Goal: Information Seeking & Learning: Check status

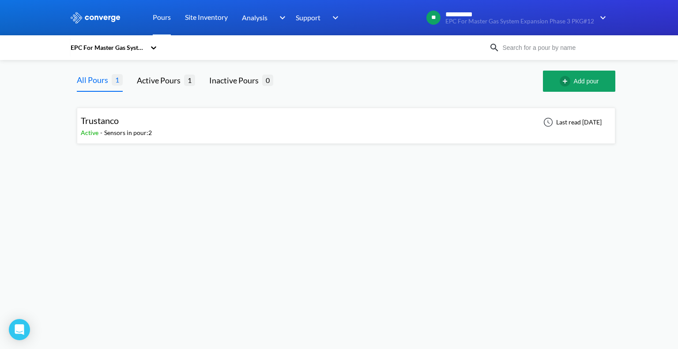
click at [126, 48] on div "EPC For Master Gas System Expansion Phase 3 PKG#12" at bounding box center [108, 48] width 76 height 10
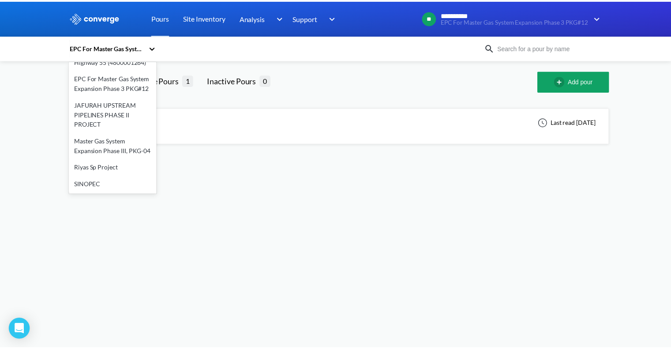
scroll to position [128, 0]
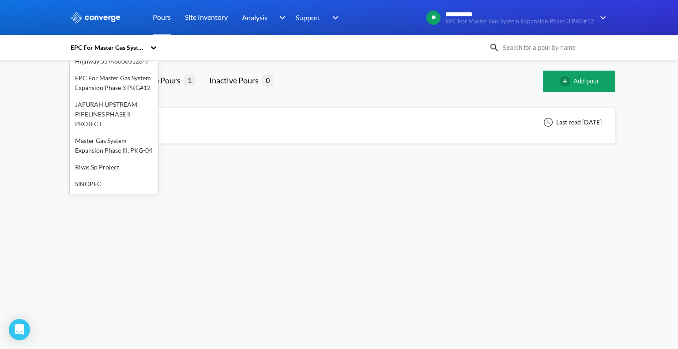
click at [130, 135] on div "Master Gas System Expansion Phase III, PKG-04" at bounding box center [114, 145] width 88 height 26
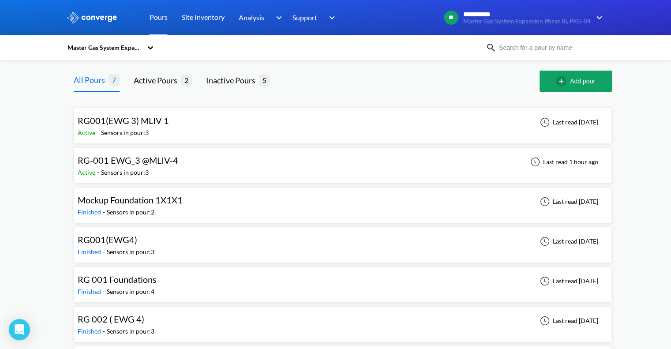
scroll to position [0, 0]
click at [166, 117] on span "RG001(EWG 3) MLIV 1" at bounding box center [123, 120] width 91 height 11
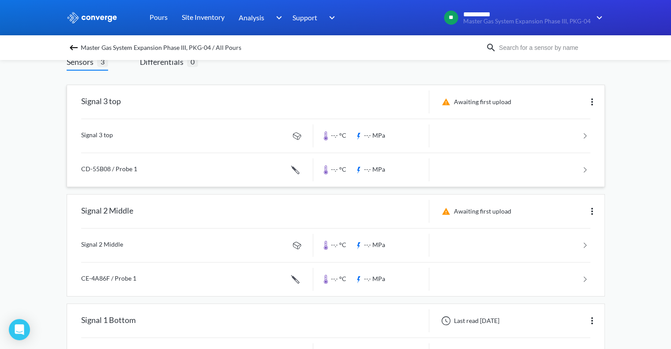
scroll to position [47, 0]
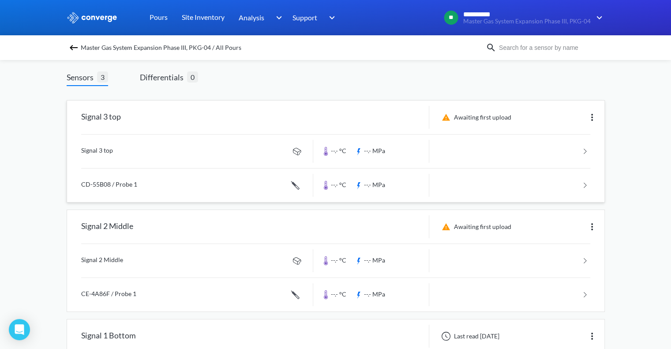
click at [242, 152] on link at bounding box center [335, 152] width 509 height 34
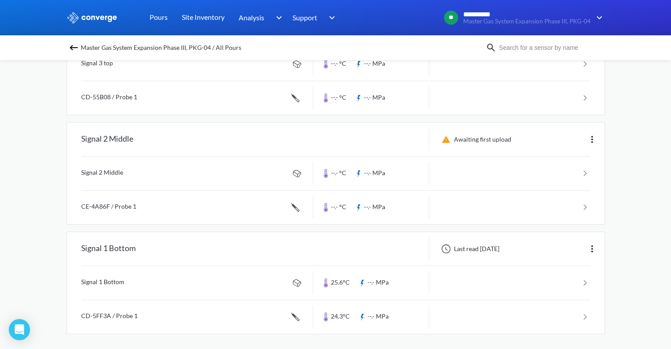
scroll to position [135, 0]
click at [77, 45] on img at bounding box center [73, 47] width 11 height 11
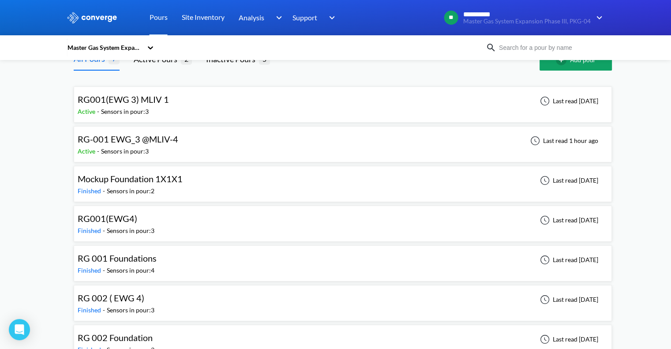
scroll to position [39, 0]
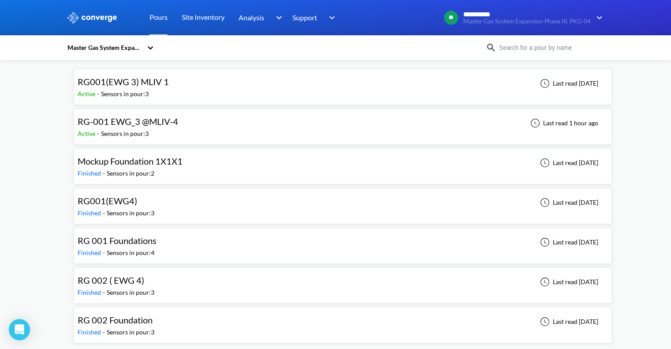
click at [161, 121] on span "RG-001 EWG_3 @MLIV-4" at bounding box center [128, 121] width 101 height 11
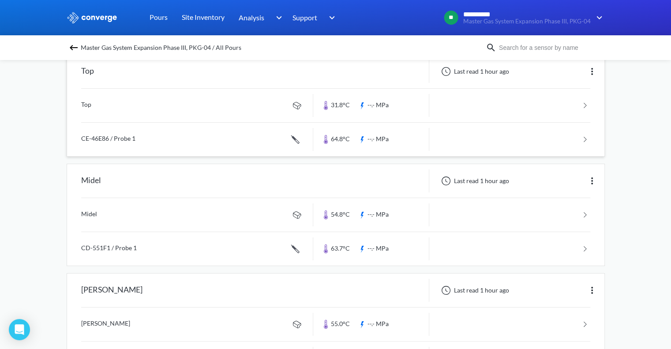
scroll to position [47, 0]
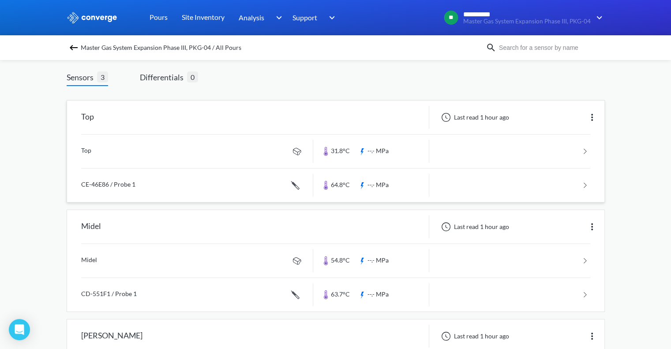
click at [151, 147] on link at bounding box center [335, 152] width 509 height 34
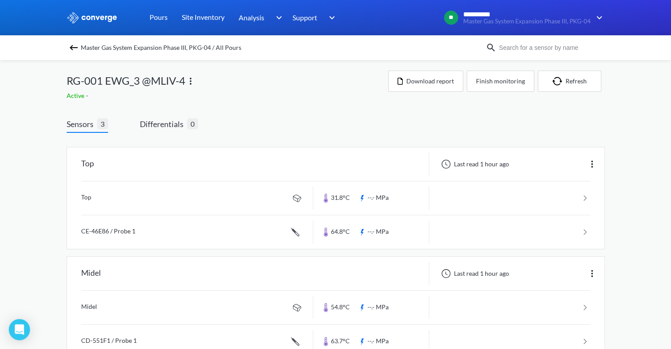
click at [84, 52] on span "Master Gas System Expansion Phase III, PKG-04 / All Pours" at bounding box center [161, 47] width 161 height 12
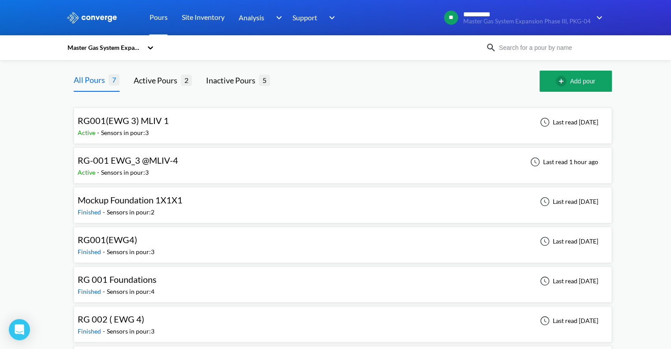
click at [140, 122] on span "RG001(EWG 3) MLIV 1" at bounding box center [123, 120] width 91 height 11
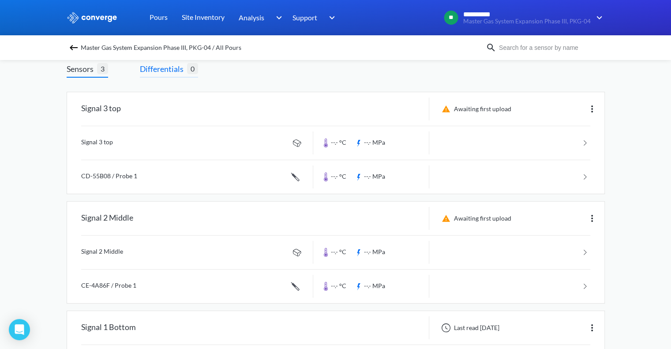
scroll to position [135, 0]
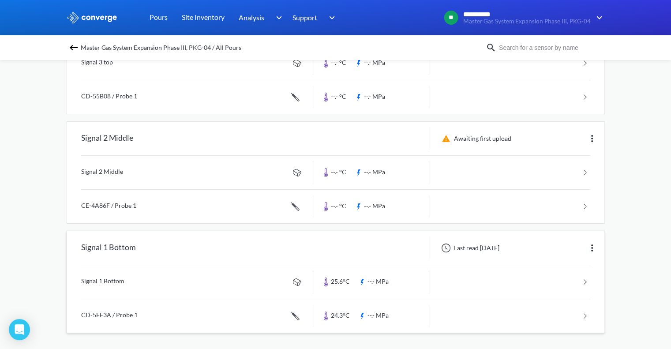
click at [203, 274] on link at bounding box center [335, 282] width 509 height 34
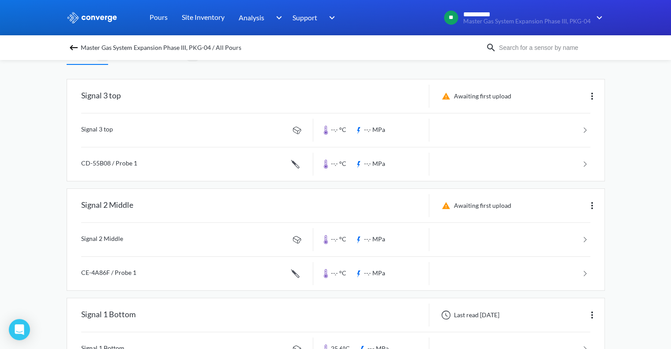
scroll to position [135, 0]
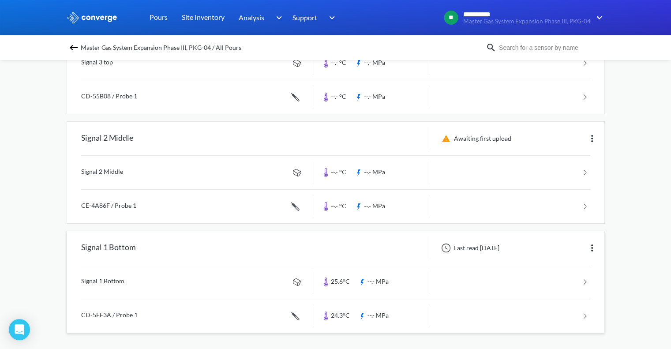
click at [593, 245] on img at bounding box center [592, 248] width 11 height 11
click at [558, 240] on div "Edit" at bounding box center [569, 248] width 57 height 17
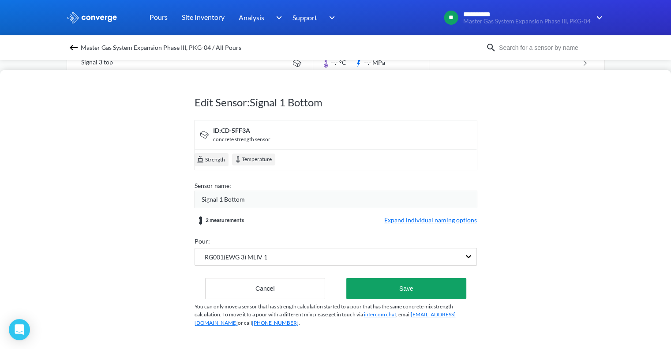
drag, startPoint x: 275, startPoint y: 293, endPoint x: 569, endPoint y: 205, distance: 306.0
click at [569, 205] on div "Edit Sensor: Signal 1 Bottom ID: CD-5FF3A concrete strength sensor Strength Tem…" at bounding box center [335, 209] width 671 height 279
click at [595, 33] on div at bounding box center [335, 17] width 671 height 35
click at [77, 44] on img at bounding box center [73, 47] width 11 height 11
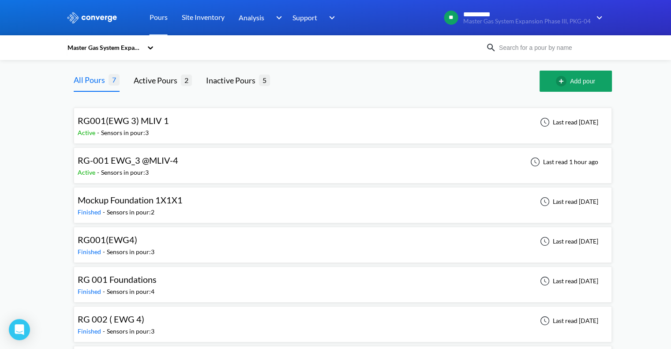
drag, startPoint x: 76, startPoint y: 46, endPoint x: 95, endPoint y: 45, distance: 19.0
click at [95, 45] on div "Master Gas System Expansion Phase III, PKG-04" at bounding box center [105, 48] width 76 height 10
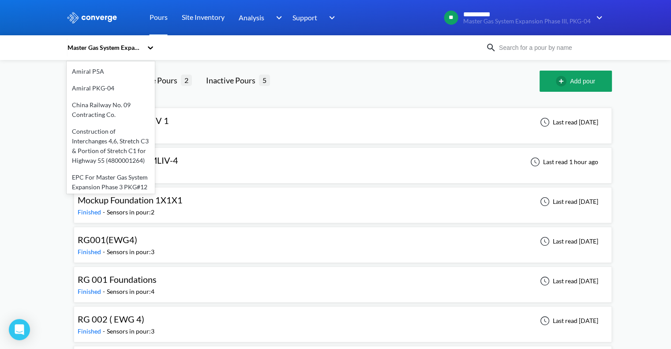
click at [0, 171] on div "**********" at bounding box center [335, 194] width 671 height 389
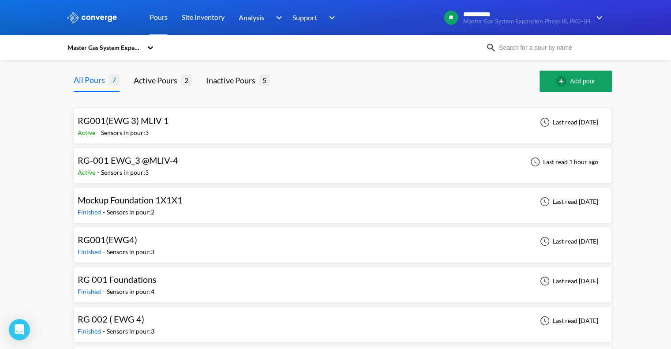
drag, startPoint x: 349, startPoint y: 79, endPoint x: 355, endPoint y: 79, distance: 5.3
click at [349, 79] on div at bounding box center [412, 81] width 256 height 21
click at [151, 93] on div "RG001(EWG 3) MLIV 1 Active - Sensors in pour: 3 Last read [DATE] RG-001 EWG_3 @…" at bounding box center [343, 241] width 553 height 298
click at [266, 81] on span "5" at bounding box center [264, 80] width 11 height 11
click at [231, 76] on div "Inactive Pours" at bounding box center [232, 80] width 53 height 12
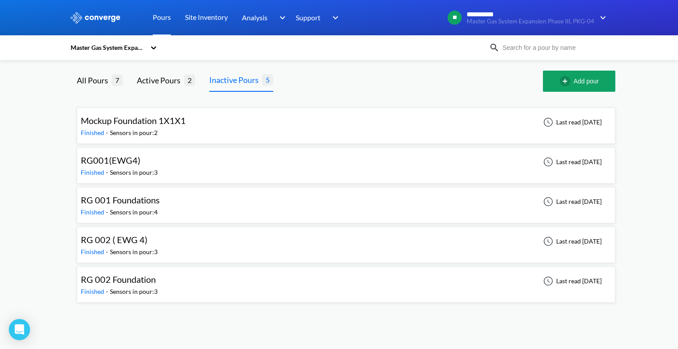
drag, startPoint x: 224, startPoint y: 144, endPoint x: 79, endPoint y: 156, distance: 144.8
drag, startPoint x: 79, startPoint y: 156, endPoint x: 61, endPoint y: 134, distance: 28.2
click at [61, 134] on div "**********" at bounding box center [339, 155] width 678 height 310
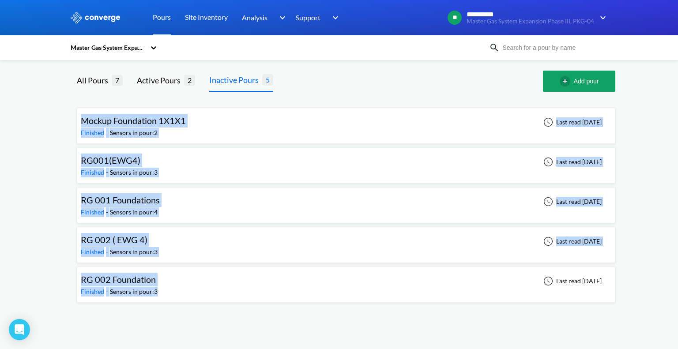
drag, startPoint x: 64, startPoint y: 116, endPoint x: 602, endPoint y: 283, distance: 563.9
click at [602, 283] on div "**********" at bounding box center [339, 155] width 678 height 310
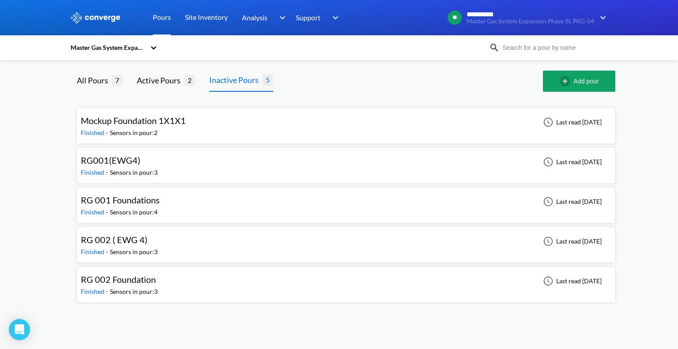
click at [94, 104] on div "Mockup Foundation 1X1X1 Finished - Sensors in pour: 2 Last read [DATE] RG001(EW…" at bounding box center [346, 203] width 539 height 199
drag, startPoint x: 83, startPoint y: 106, endPoint x: 676, endPoint y: 277, distance: 617.6
click at [676, 277] on div "**********" at bounding box center [339, 155] width 678 height 310
